Goal: Task Accomplishment & Management: Manage account settings

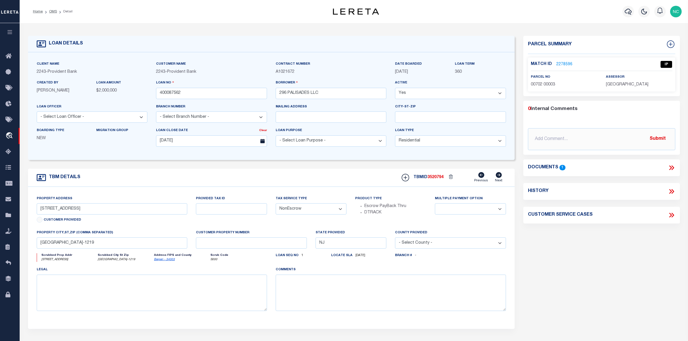
select select "10"
select select "NonEscrow"
click at [562, 64] on link "2278596" at bounding box center [564, 65] width 16 height 6
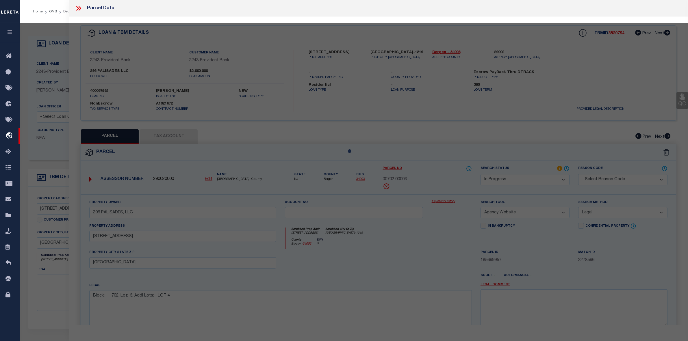
select select "AS"
select select
checkbox input "false"
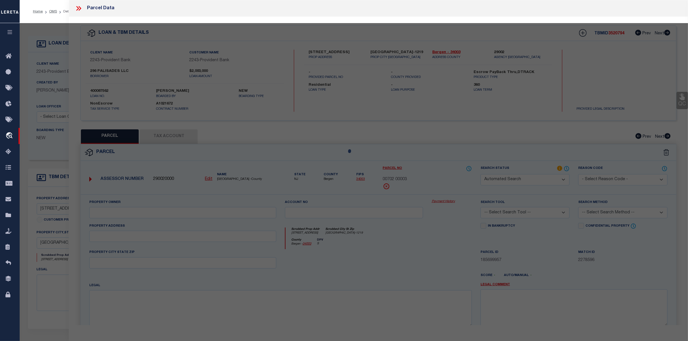
select select "IP"
type input "296 PALISADES, LLC"
select select "AGW"
select select "LEG"
type input "[STREET_ADDRESS]"
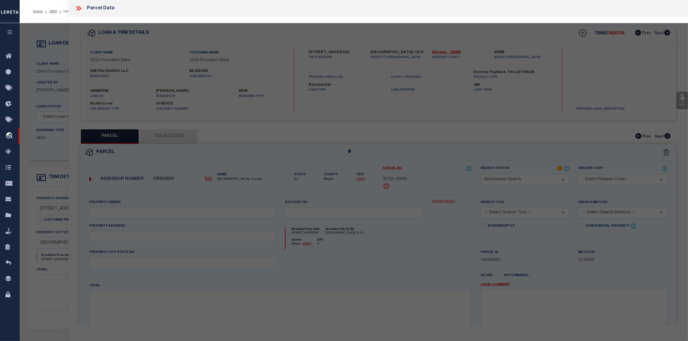
type input "[GEOGRAPHIC_DATA]"
type textarea "Block: 702, Lot: 3, Addl Lots: LOT 4"
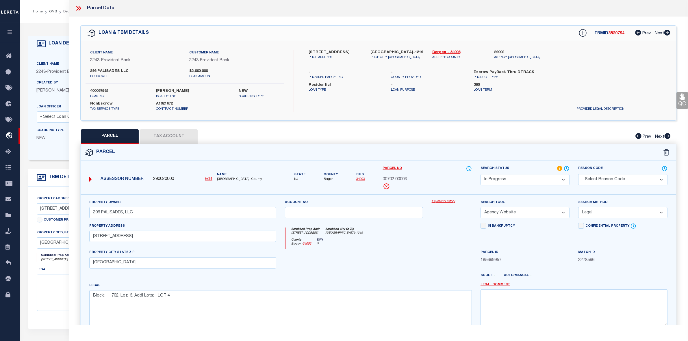
scroll to position [36, 0]
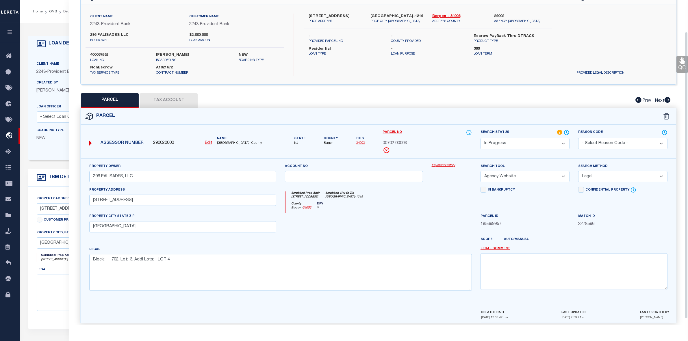
click at [173, 104] on button "Tax Account" at bounding box center [169, 100] width 58 height 14
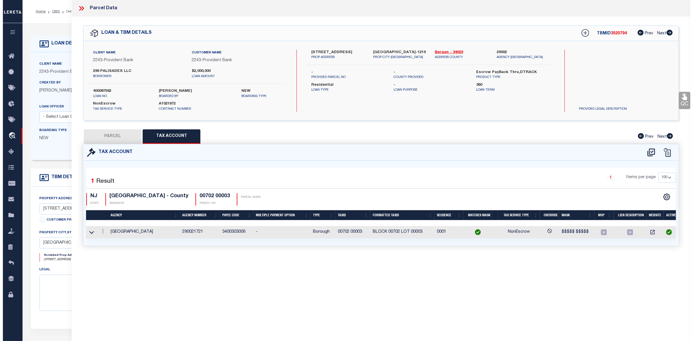
scroll to position [0, 0]
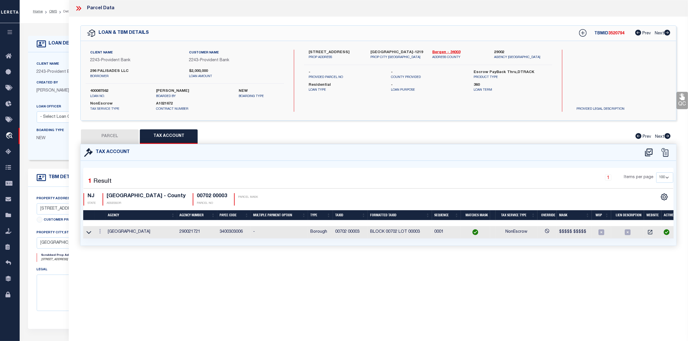
select select "100"
click at [80, 8] on icon at bounding box center [80, 8] width 3 height 5
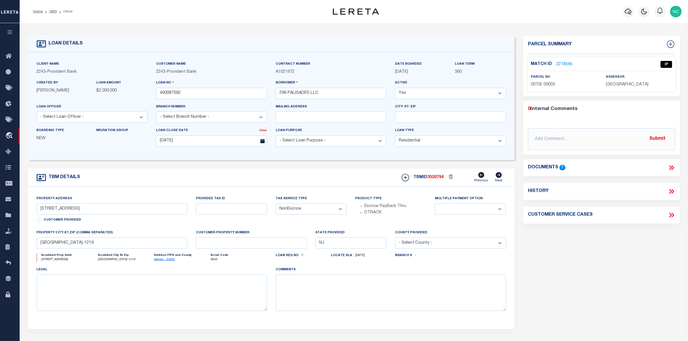
click at [565, 62] on link "2278596" at bounding box center [564, 65] width 16 height 6
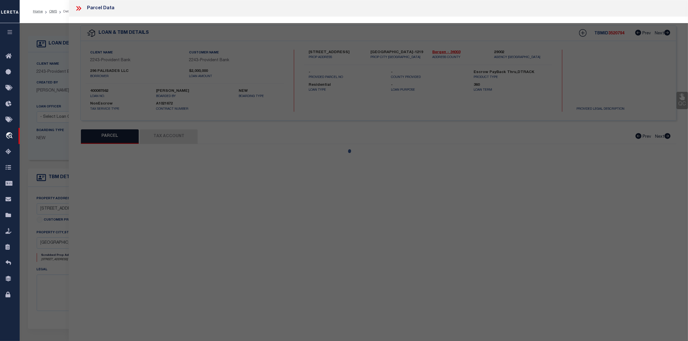
select select "AS"
select select
checkbox input "false"
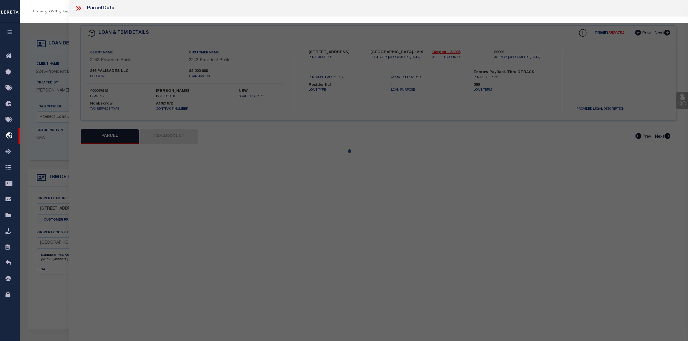
select select "IP"
type input "296 PALISADES, LLC"
select select "AGW"
select select "LEG"
type input "[STREET_ADDRESS]"
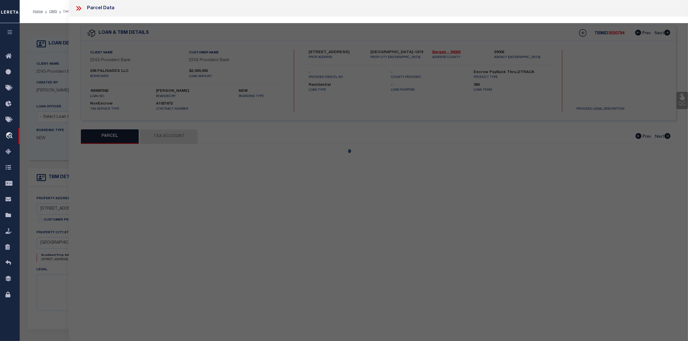
type input "[GEOGRAPHIC_DATA]"
type textarea "Block: 702, Lot: 3, Addl Lots: LOT 4"
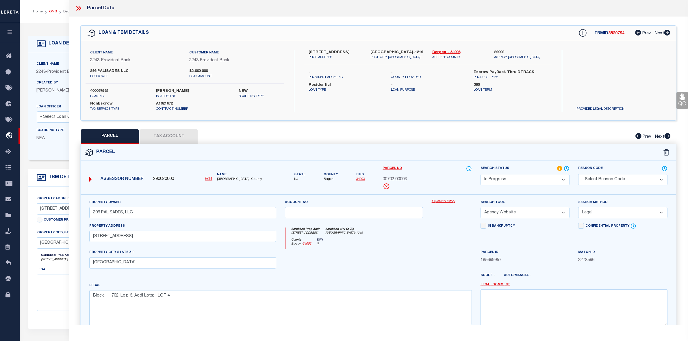
click at [54, 12] on link "OMS" at bounding box center [53, 11] width 8 height 3
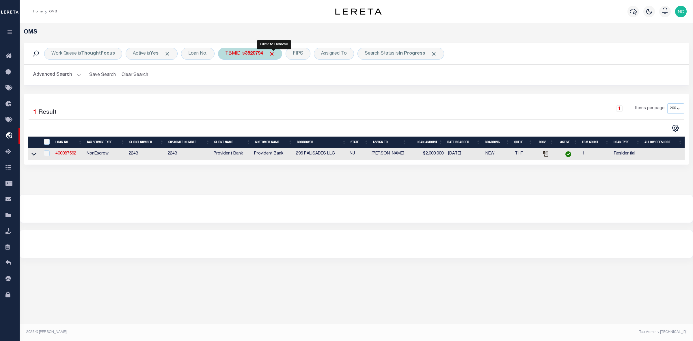
click at [274, 54] on span "Click to Remove" at bounding box center [272, 54] width 6 height 6
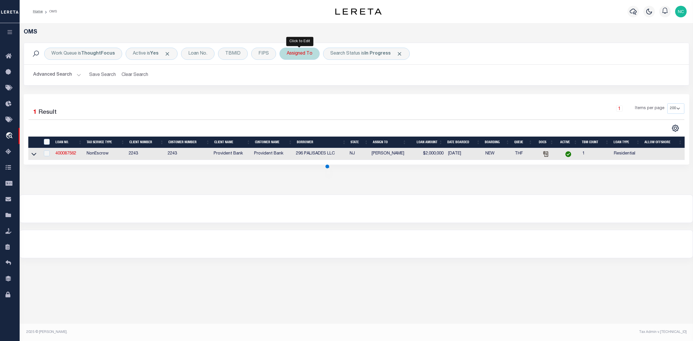
click at [304, 54] on div "Assigned To" at bounding box center [300, 54] width 40 height 12
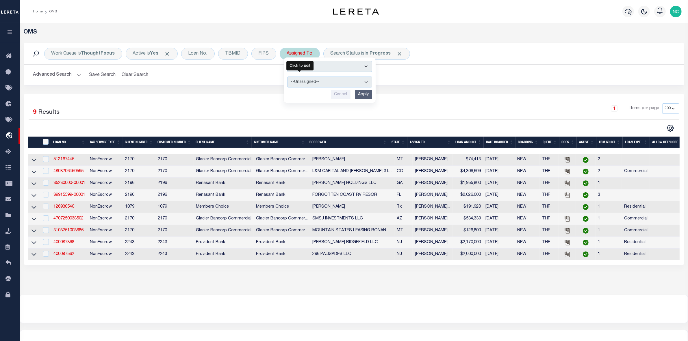
click at [322, 82] on select "--Unassigned-- [PERSON_NAME] [PERSON_NAME] [PERSON_NAME] [PERSON_NAME] [PERSON_…" at bounding box center [329, 82] width 85 height 11
select select "[PERSON_NAME]"
click at [287, 77] on select "--Unassigned-- [PERSON_NAME] [PERSON_NAME] [PERSON_NAME] [PERSON_NAME] [PERSON_…" at bounding box center [329, 82] width 85 height 11
click at [364, 98] on input "Apply" at bounding box center [363, 95] width 17 height 10
